Goal: Navigation & Orientation: Find specific page/section

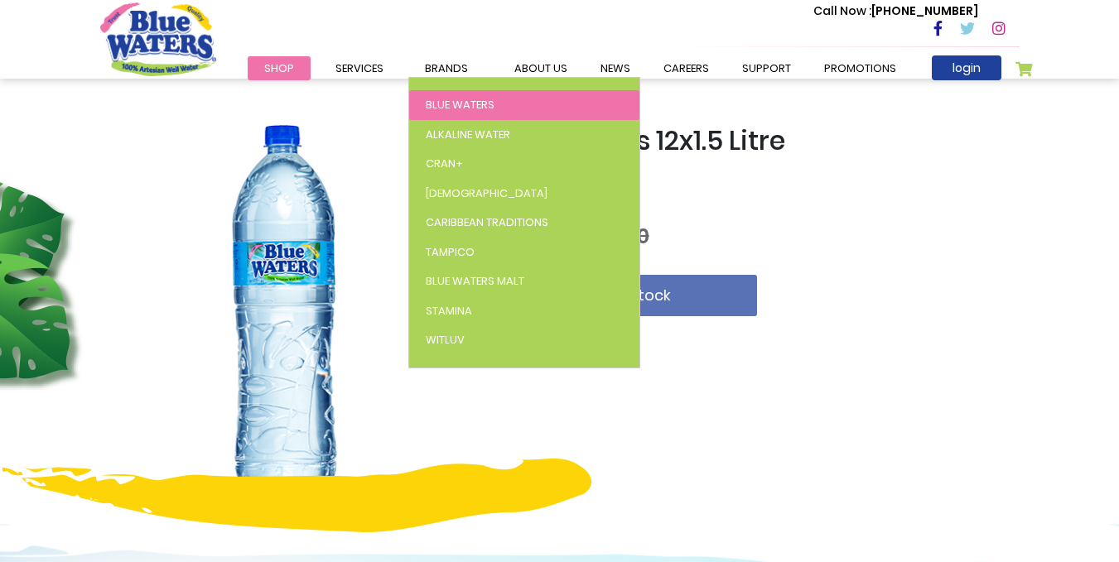
click at [453, 99] on span "Blue Waters" at bounding box center [460, 105] width 69 height 16
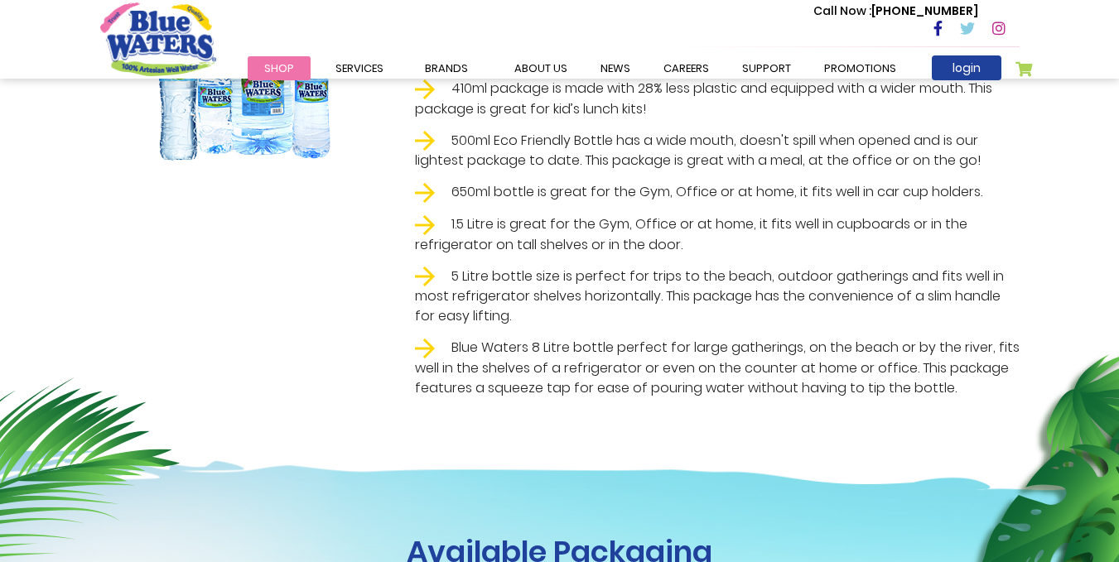
scroll to position [301, 0]
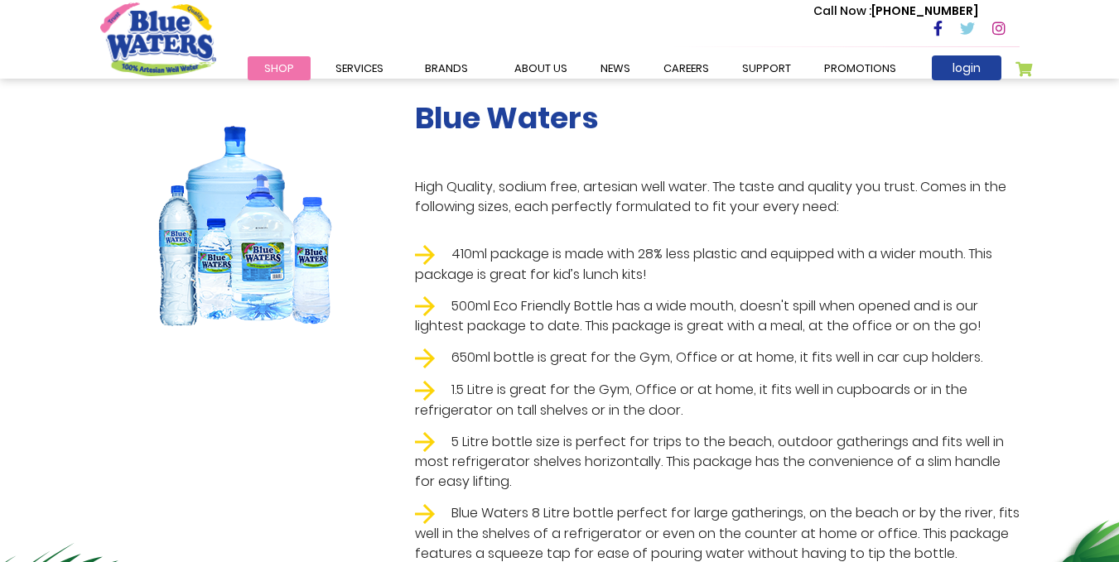
click at [425, 385] on img at bounding box center [425, 391] width 20 height 20
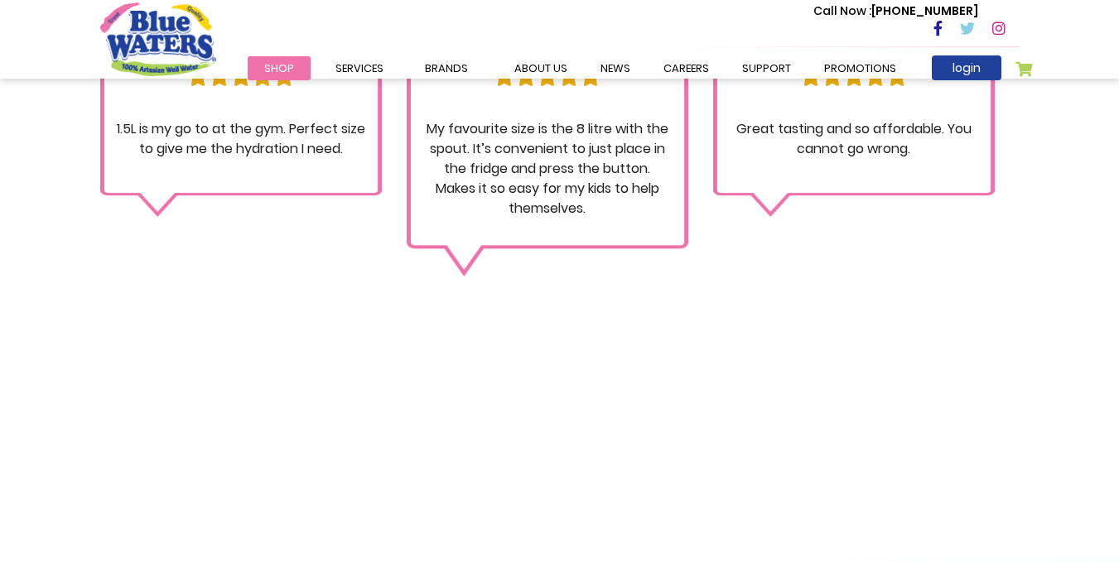
scroll to position [1710, 0]
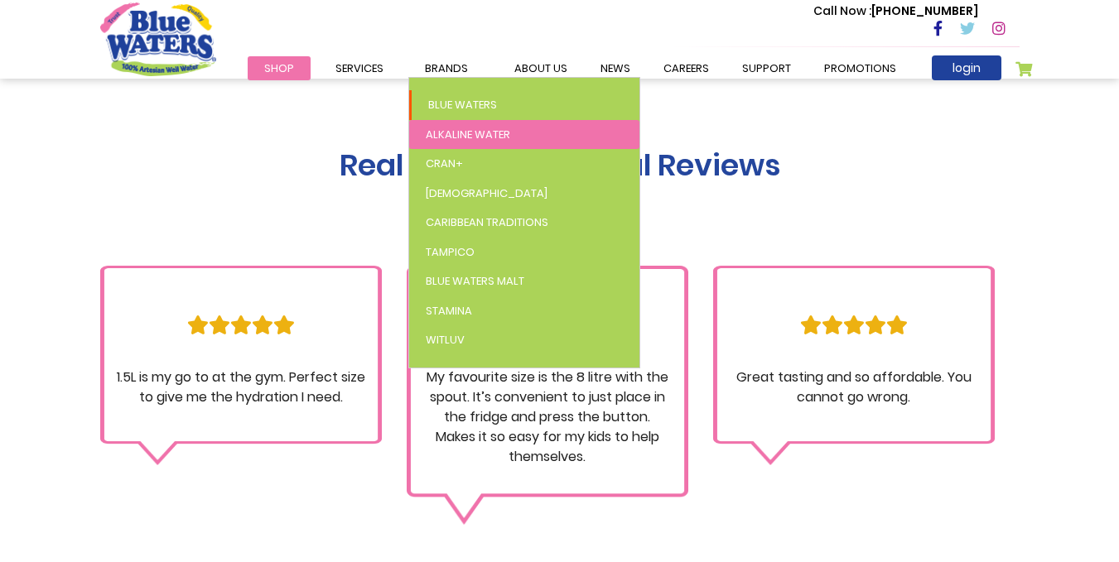
click at [460, 140] on span "Alkaline Water" at bounding box center [468, 135] width 84 height 16
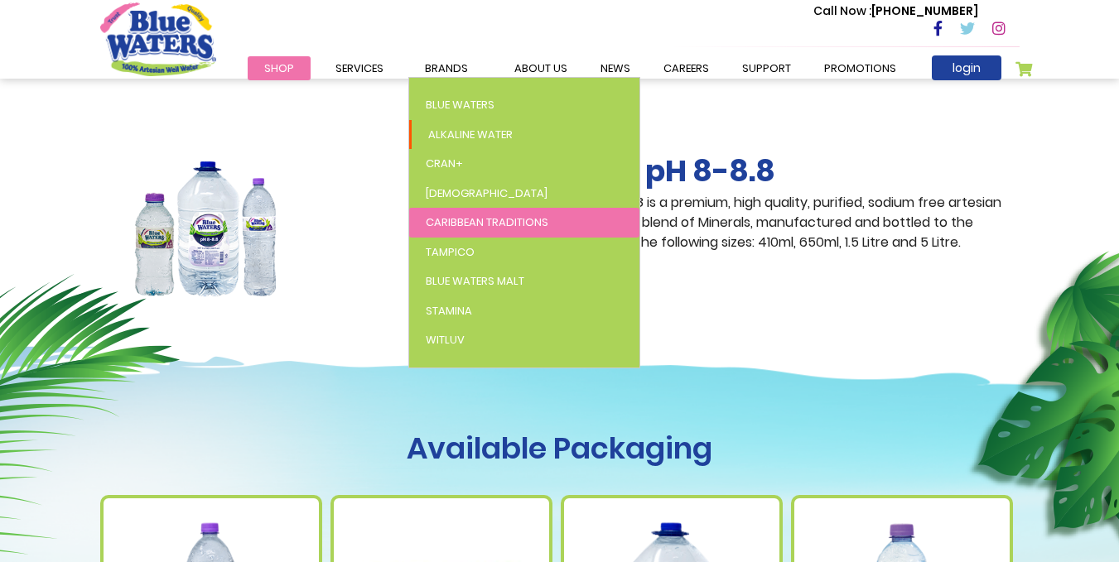
scroll to position [166, 0]
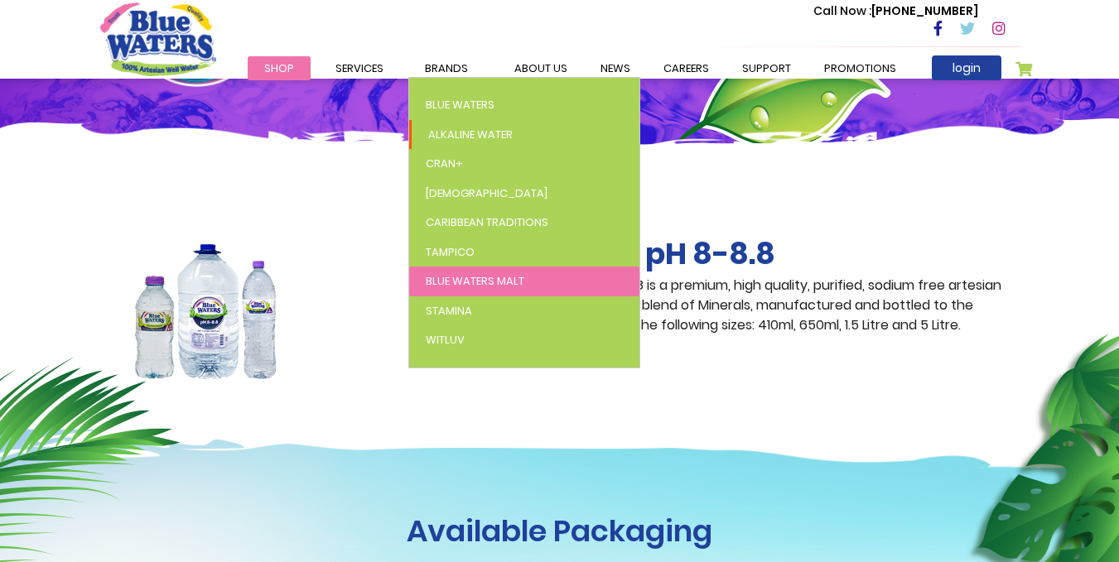
click at [527, 276] on link "Blue Waters Malt" at bounding box center [524, 282] width 230 height 30
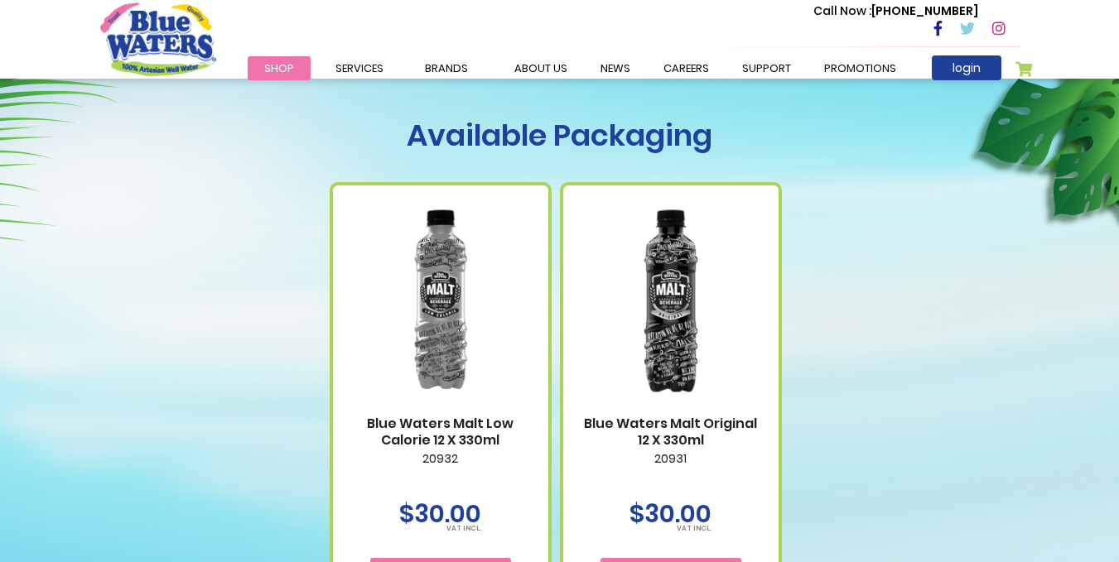
scroll to position [248, 0]
